Goal: Check status: Check status

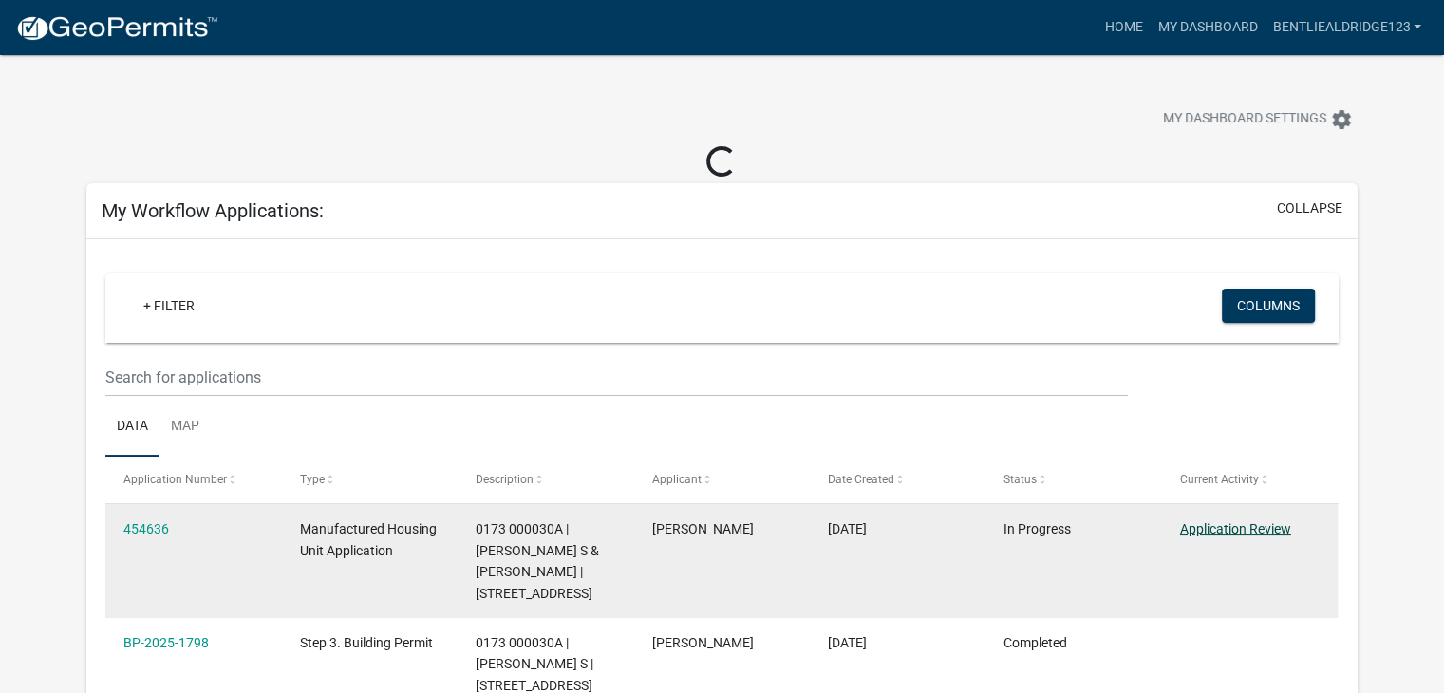
click at [1212, 529] on link "Application Review" at bounding box center [1235, 528] width 111 height 15
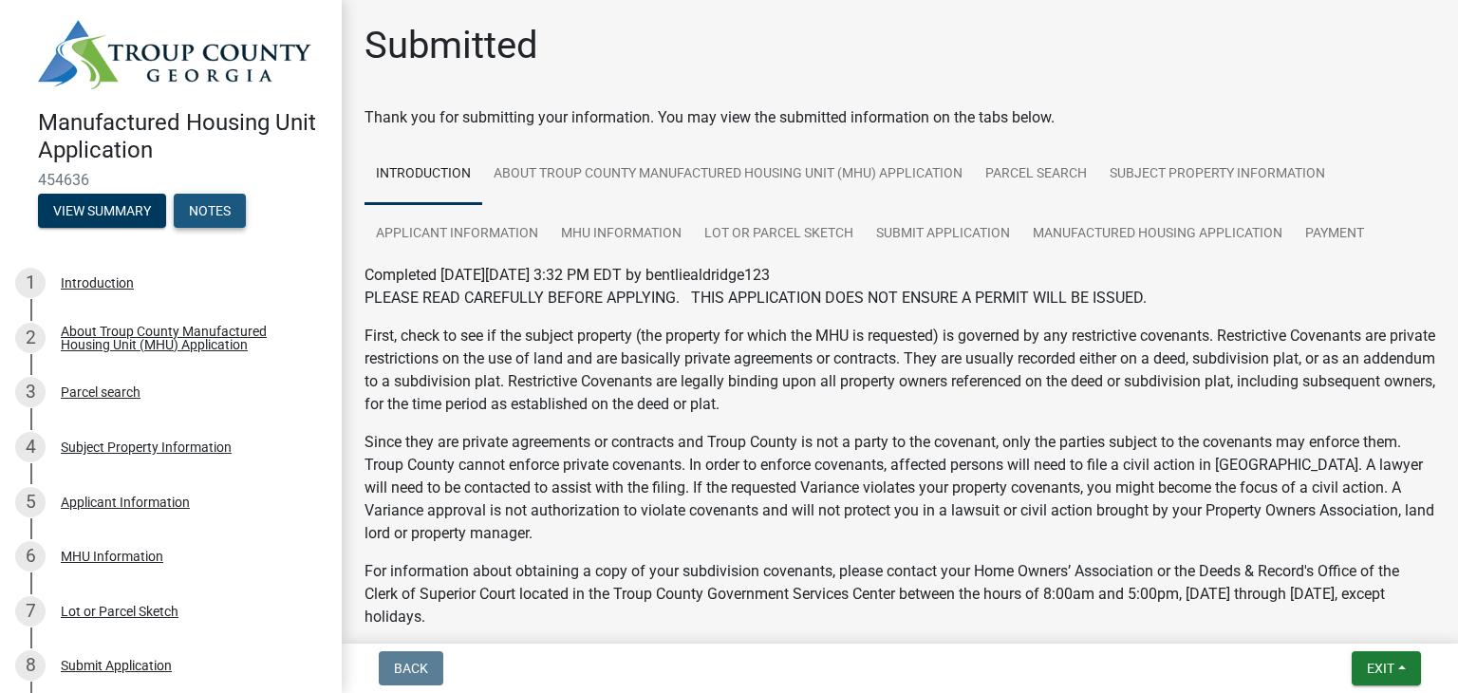
click at [213, 203] on button "Notes" at bounding box center [210, 211] width 72 height 34
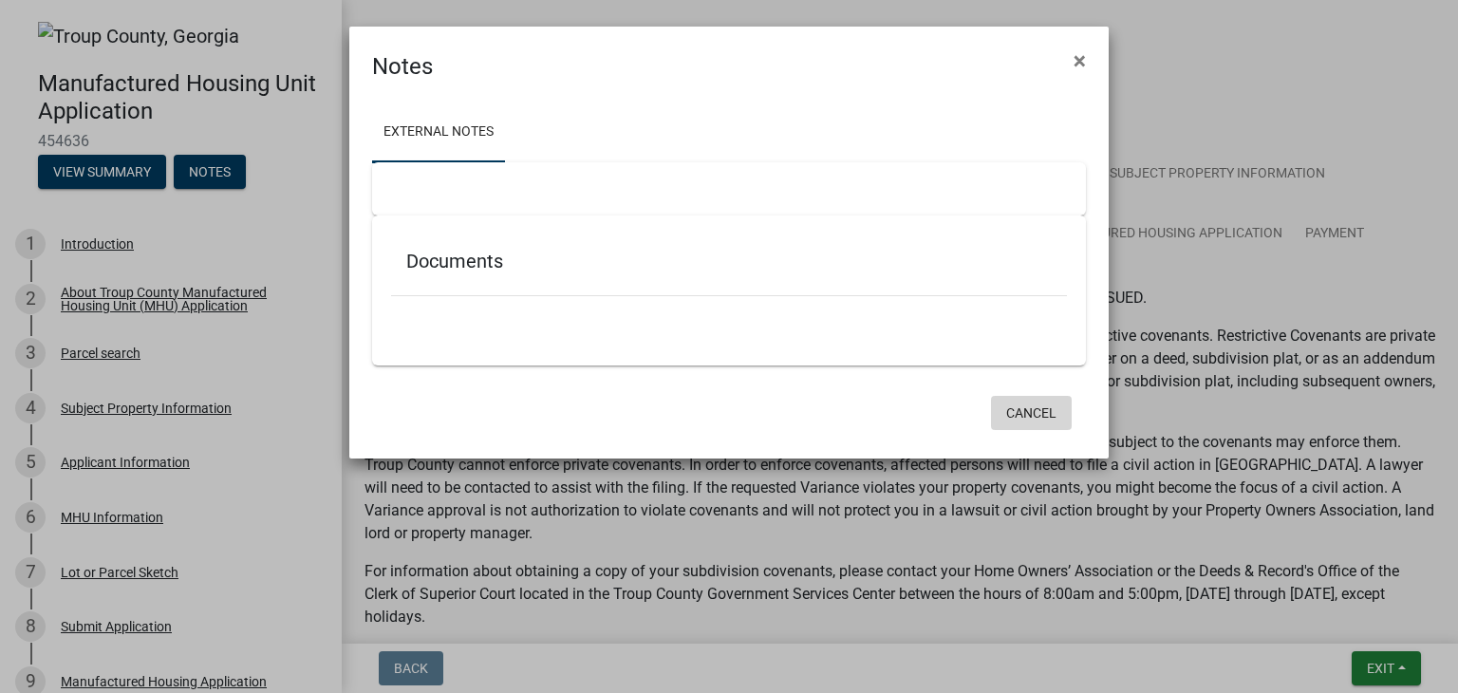
click at [1031, 413] on button "Cancel" at bounding box center [1031, 413] width 81 height 34
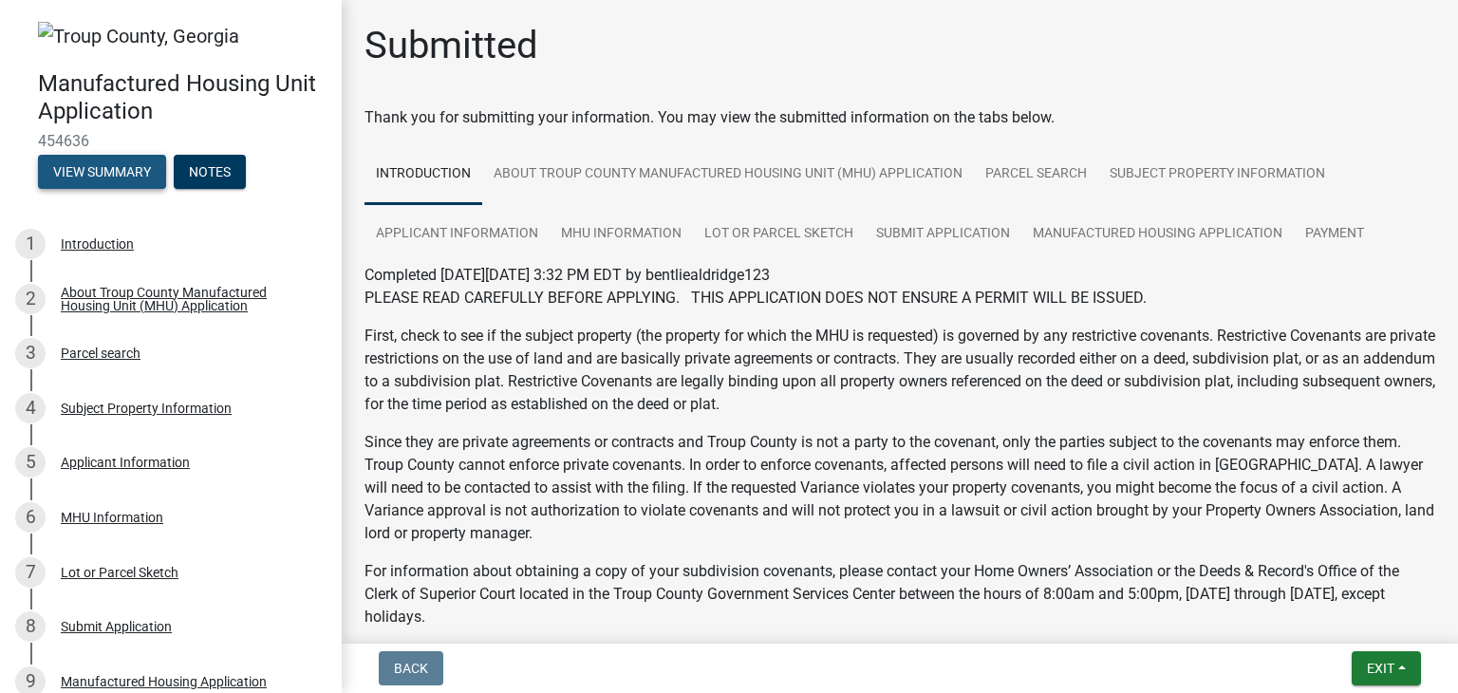
click at [108, 179] on button "View Summary" at bounding box center [102, 172] width 128 height 34
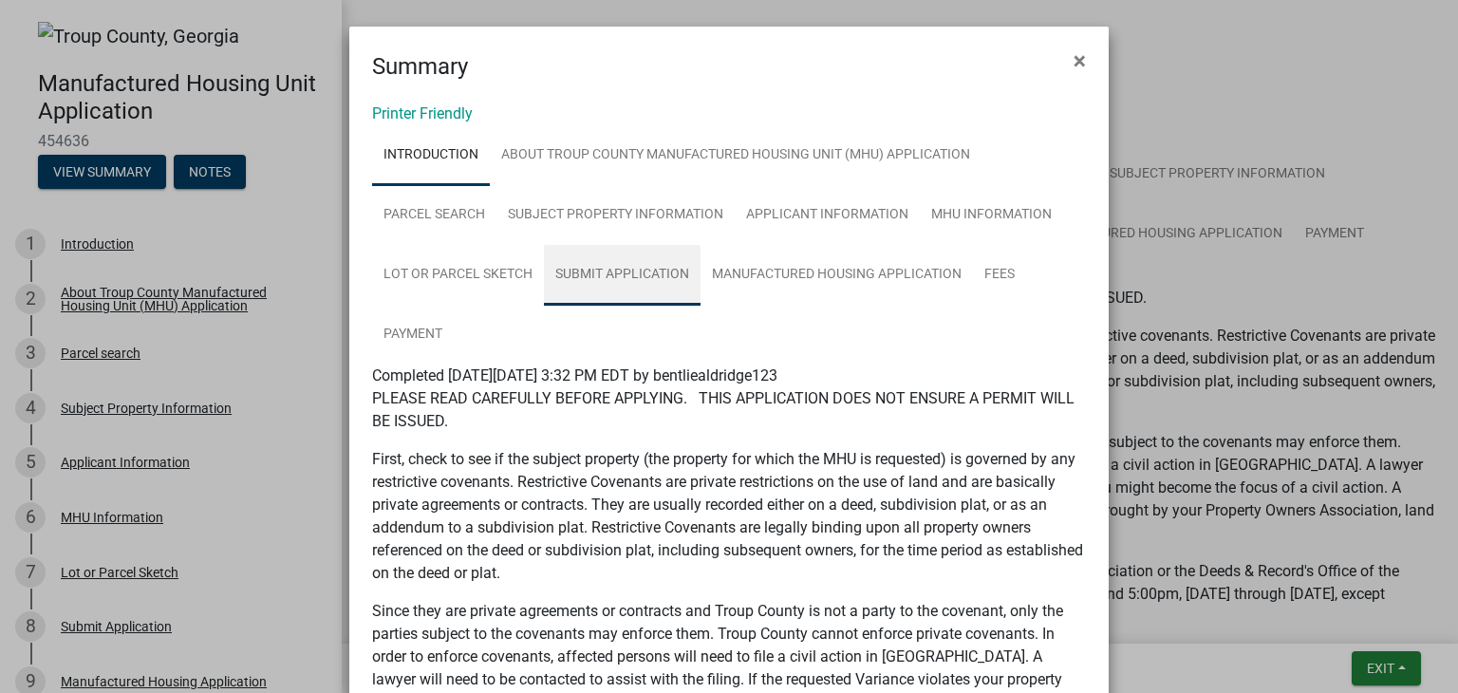
click at [635, 289] on link "Submit Application" at bounding box center [622, 275] width 157 height 61
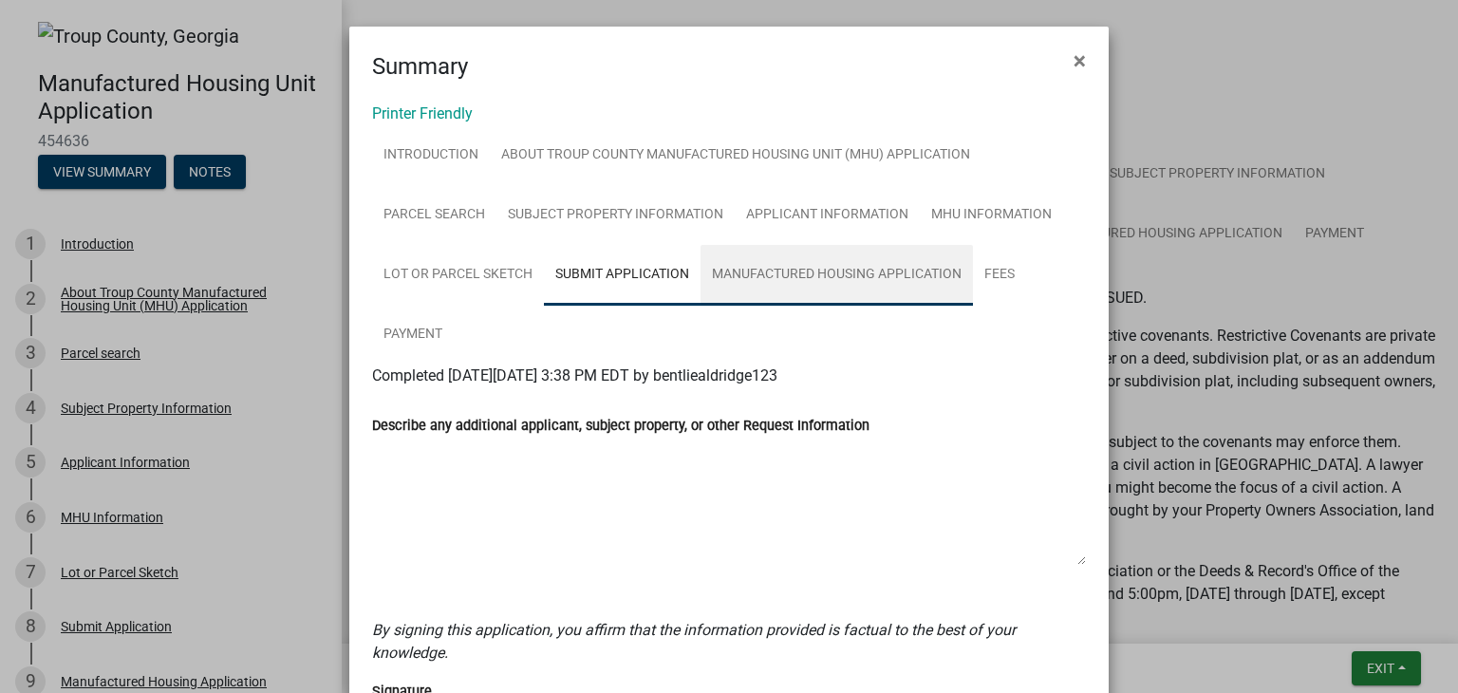
click at [783, 275] on link "Manufactured Housing Application" at bounding box center [836, 275] width 272 height 61
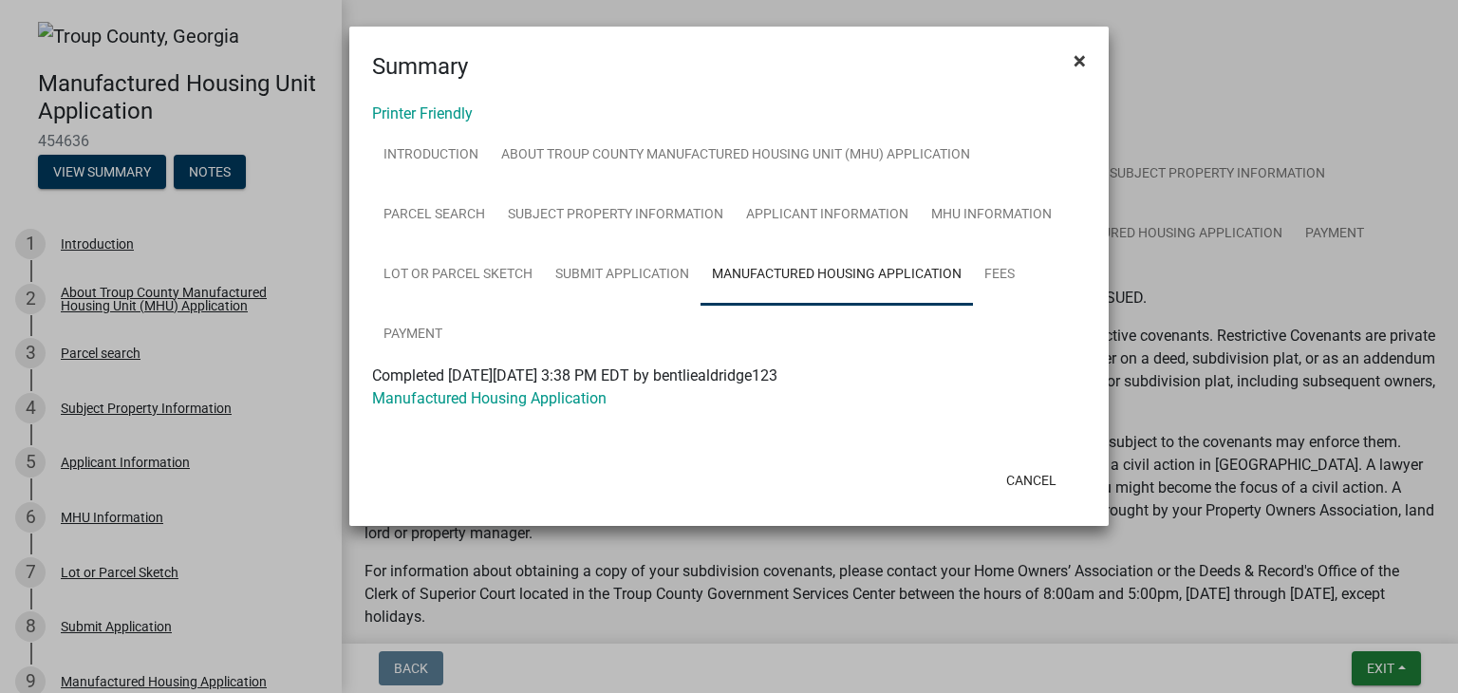
click at [1067, 54] on button "×" at bounding box center [1079, 60] width 43 height 53
